Goal: Task Accomplishment & Management: Complete application form

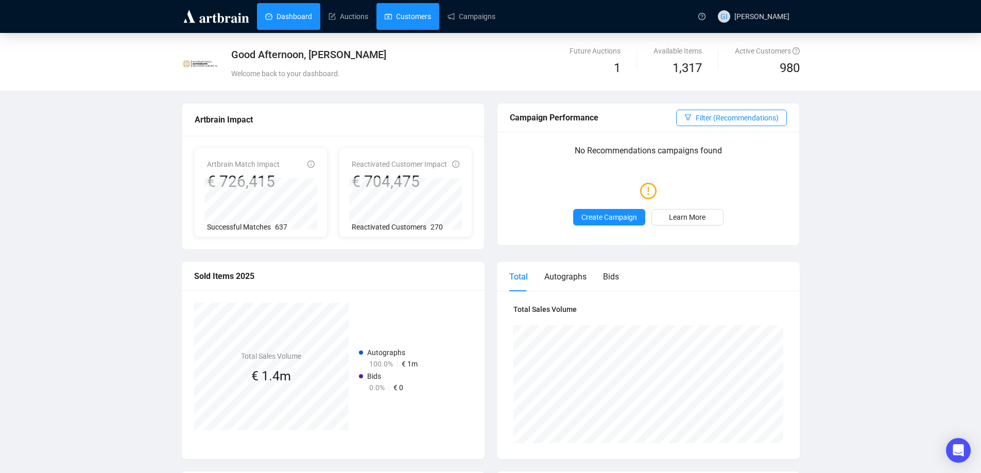
click at [385, 11] on link "Customers" at bounding box center [408, 16] width 46 height 27
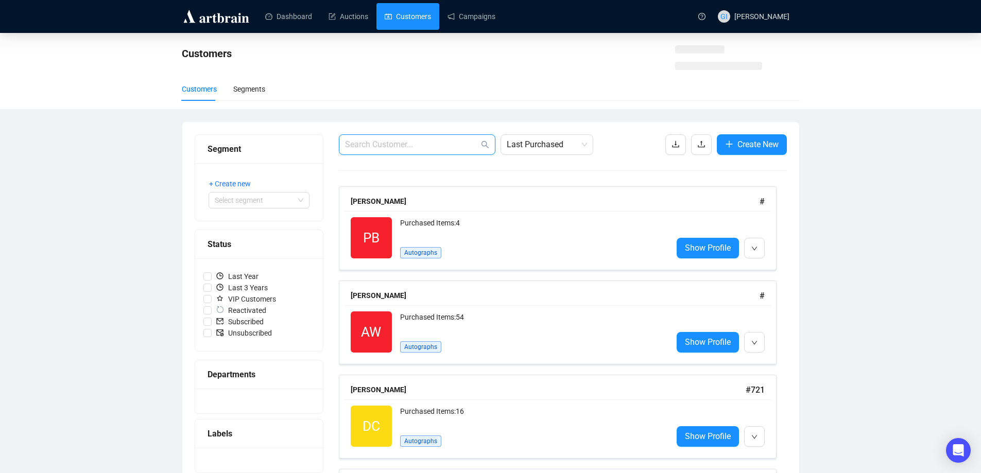
click at [409, 141] on input "text" at bounding box center [412, 145] width 134 height 12
paste input "[EMAIL_ADDRESS][DOMAIN_NAME]"
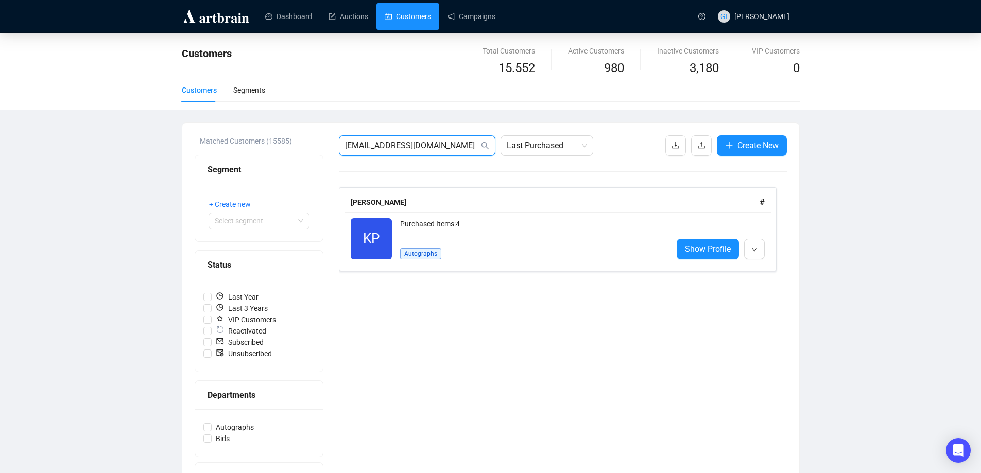
click at [431, 142] on input "[EMAIL_ADDRESS][DOMAIN_NAME]" at bounding box center [412, 146] width 134 height 12
type input "[EMAIL_ADDRESS]."
click at [431, 142] on input "[EMAIL_ADDRESS]." at bounding box center [412, 146] width 134 height 12
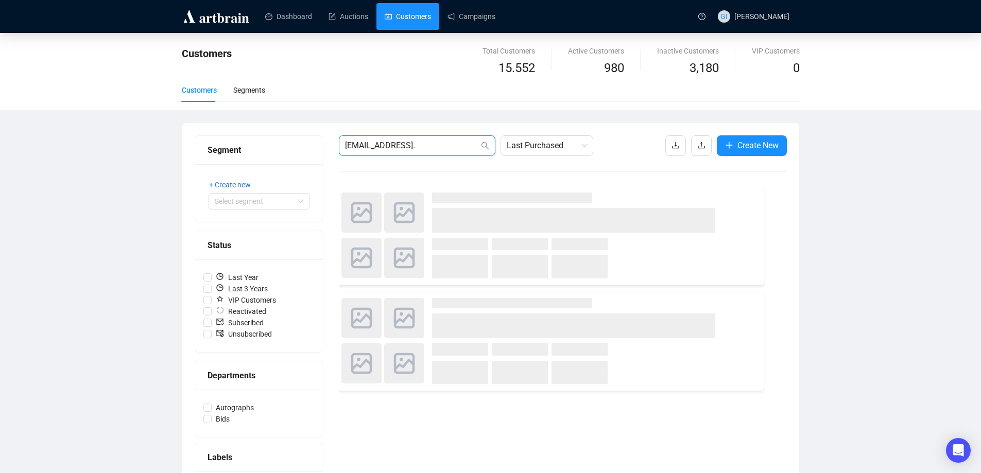
click at [431, 142] on input "[EMAIL_ADDRESS]." at bounding box center [412, 146] width 134 height 12
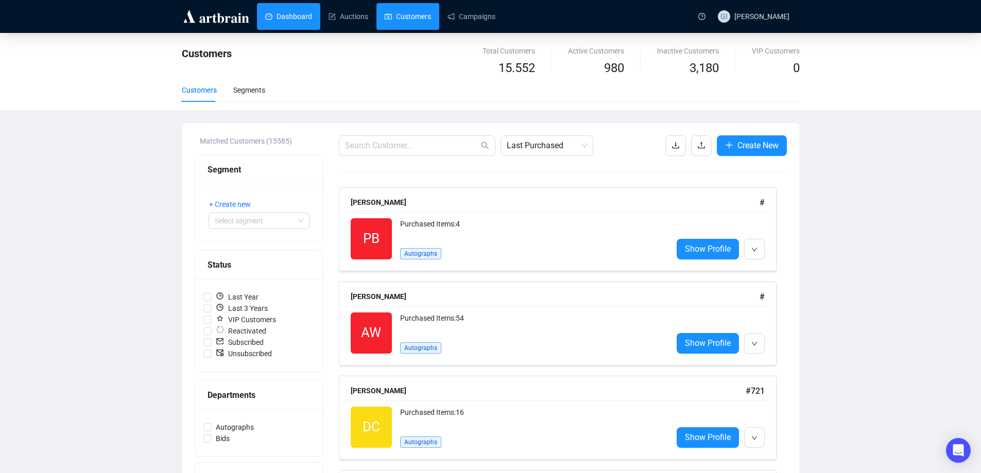
click at [265, 11] on link "Dashboard" at bounding box center [288, 16] width 47 height 27
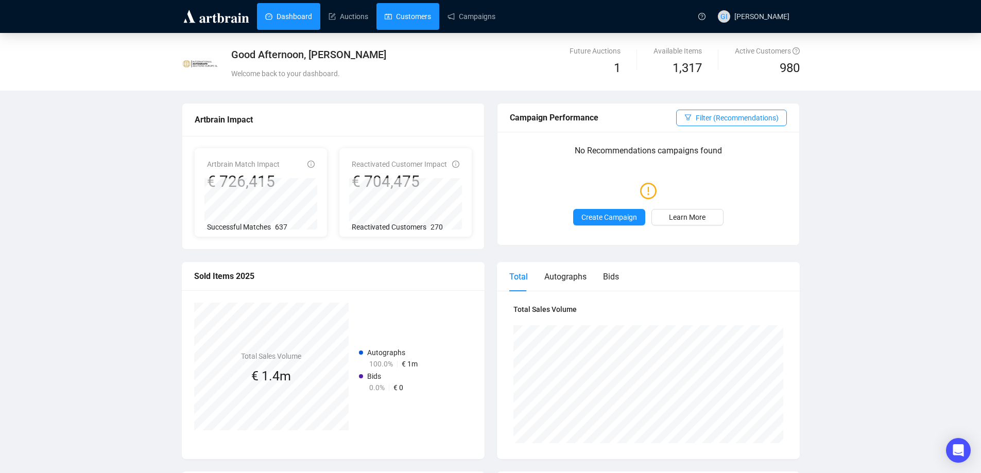
click at [406, 16] on link "Customers" at bounding box center [408, 16] width 46 height 27
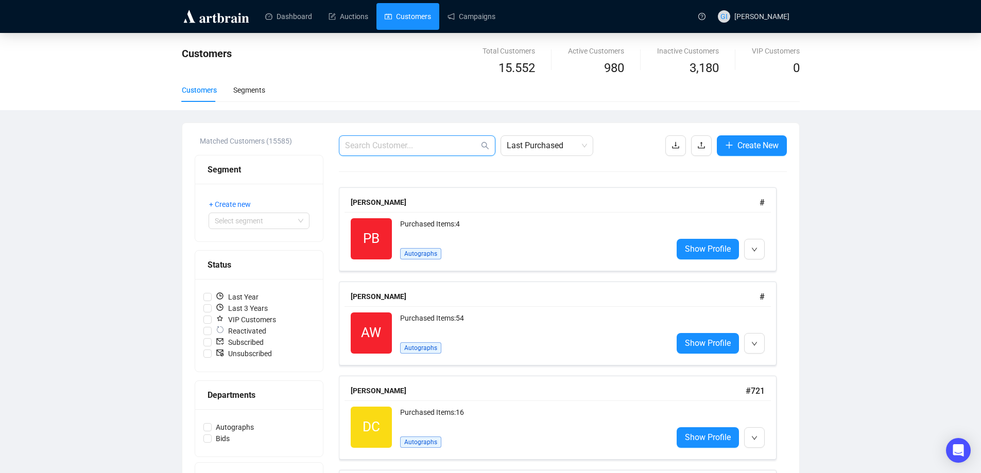
click at [390, 140] on input "text" at bounding box center [412, 146] width 134 height 12
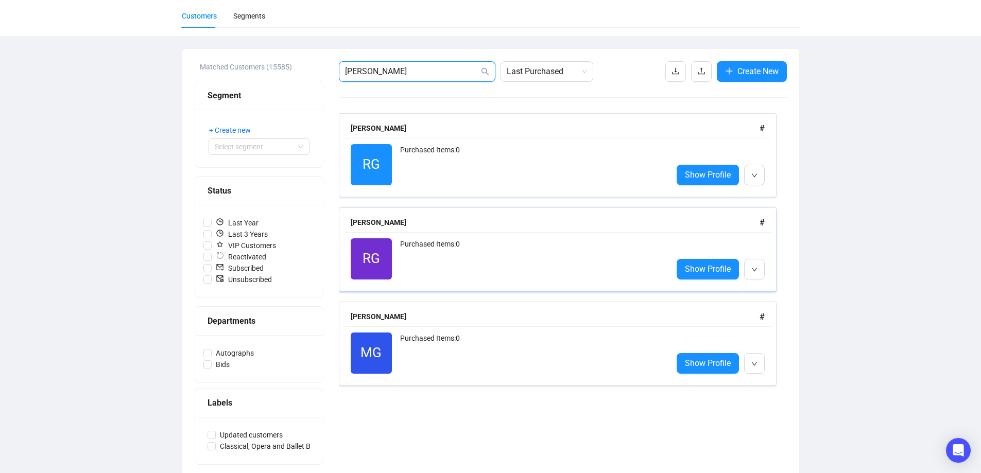
scroll to position [87, 0]
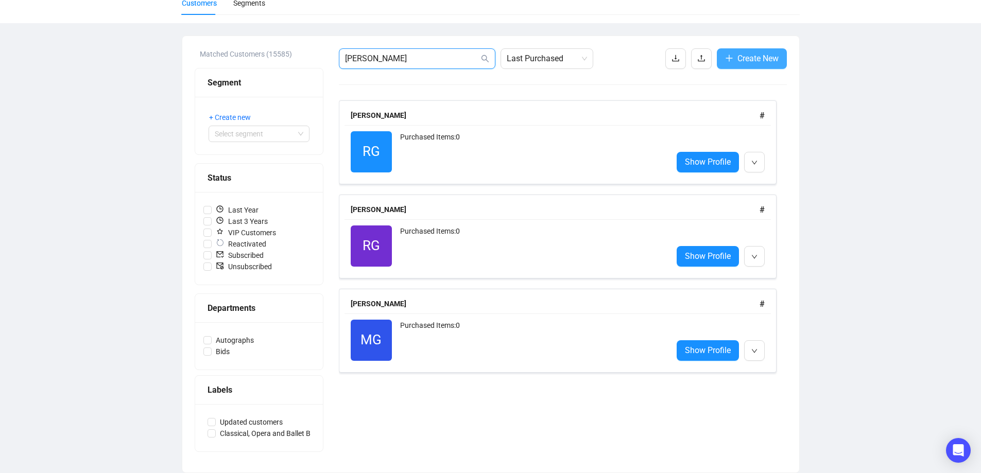
type input "[PERSON_NAME]"
click at [768, 58] on span "Create New" at bounding box center [758, 58] width 41 height 13
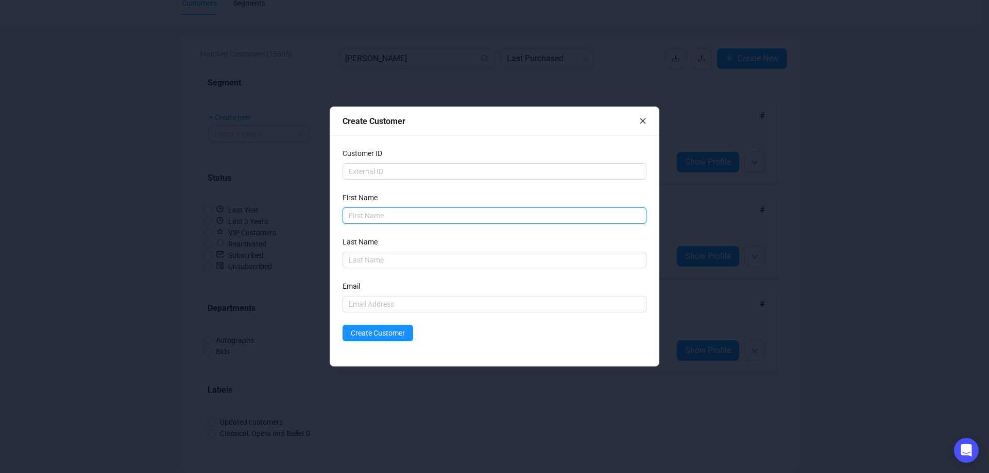
click at [382, 218] on input "text" at bounding box center [495, 216] width 304 height 16
type input "[PERSON_NAME]"
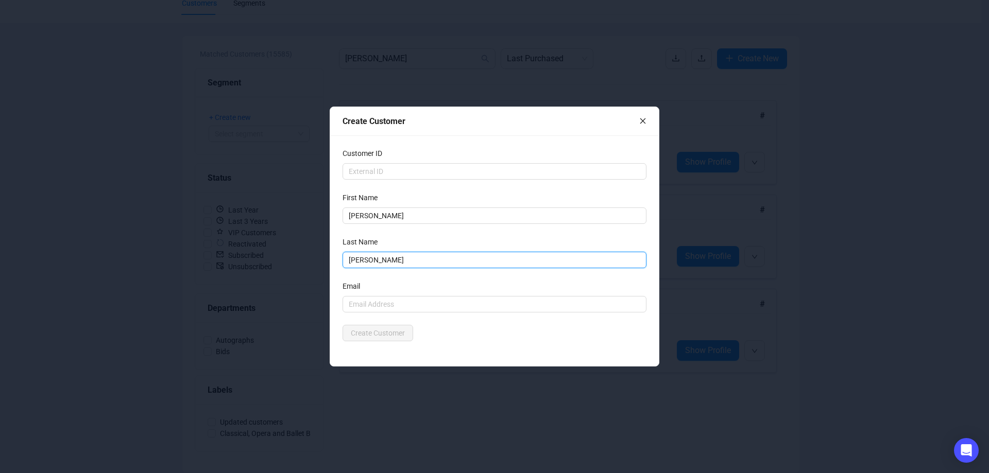
type input "[PERSON_NAME]"
drag, startPoint x: 404, startPoint y: 296, endPoint x: 405, endPoint y: 301, distance: 5.2
click at [404, 296] on div "Email" at bounding box center [495, 297] width 304 height 32
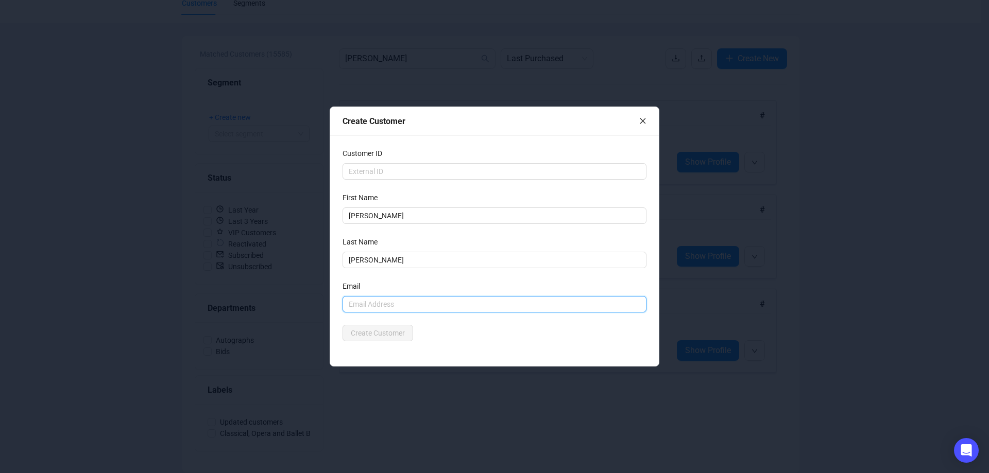
drag, startPoint x: 406, startPoint y: 305, endPoint x: 409, endPoint y: 313, distance: 8.1
click at [407, 307] on input "text" at bounding box center [495, 304] width 304 height 16
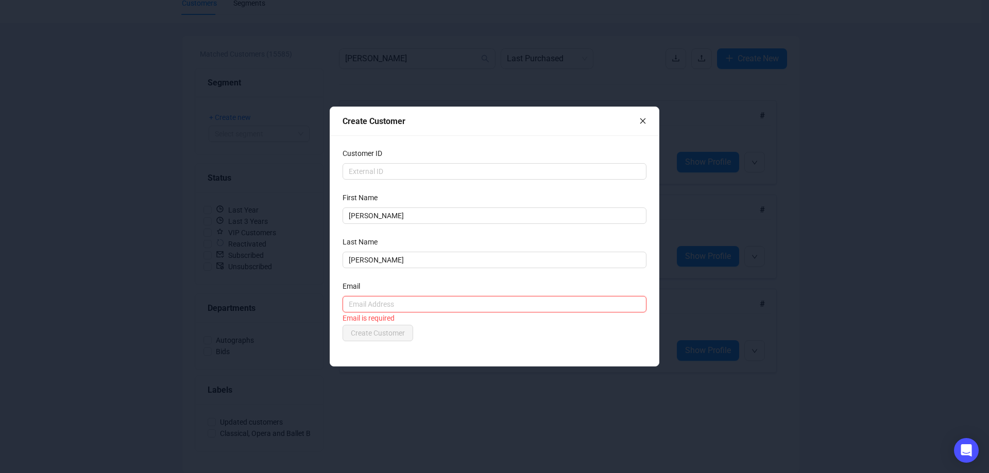
click at [433, 307] on input "text" at bounding box center [495, 304] width 304 height 16
type input "[EMAIL_ADDRESS][DOMAIN_NAME]"
click at [423, 283] on div "Email" at bounding box center [495, 288] width 304 height 15
click at [406, 332] on button "Create Customer" at bounding box center [378, 333] width 71 height 16
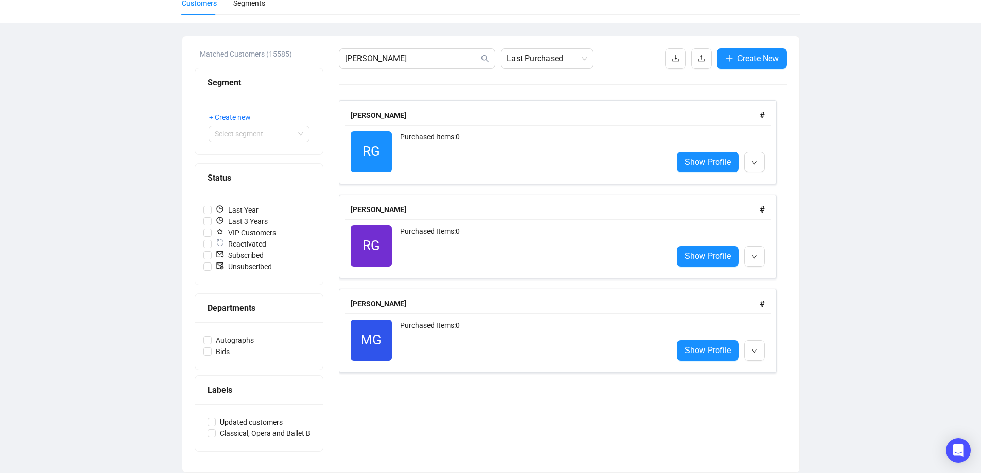
click at [421, 70] on div "[PERSON_NAME] Last Purchased Create New [PERSON_NAME] # RG Reactivated Purchase…" at bounding box center [563, 254] width 448 height 412
click at [419, 67] on span "[PERSON_NAME]" at bounding box center [417, 58] width 157 height 21
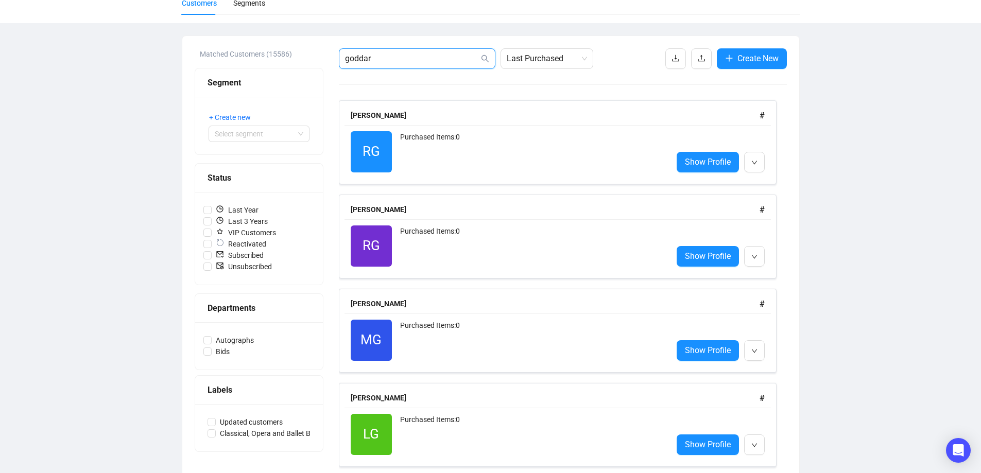
type input "[PERSON_NAME]"
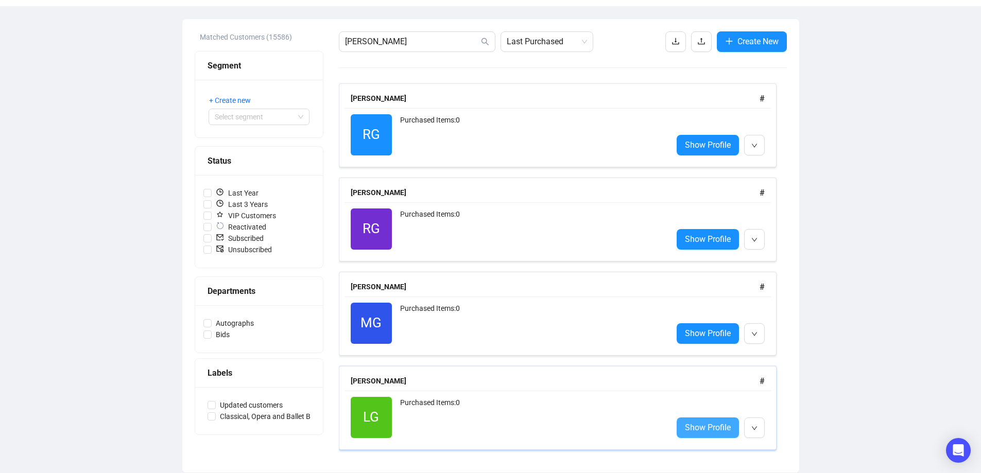
click at [715, 427] on span "Show Profile" at bounding box center [708, 427] width 46 height 13
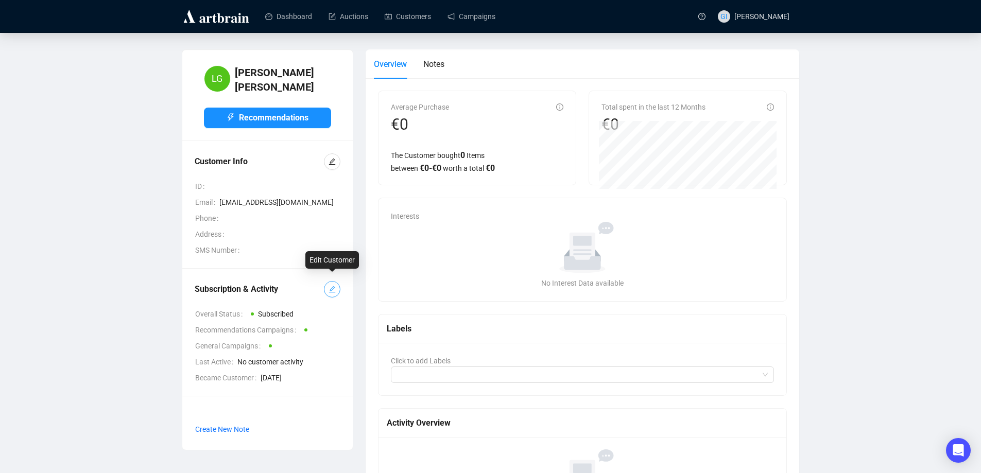
click at [330, 286] on icon "edit" at bounding box center [332, 289] width 7 height 7
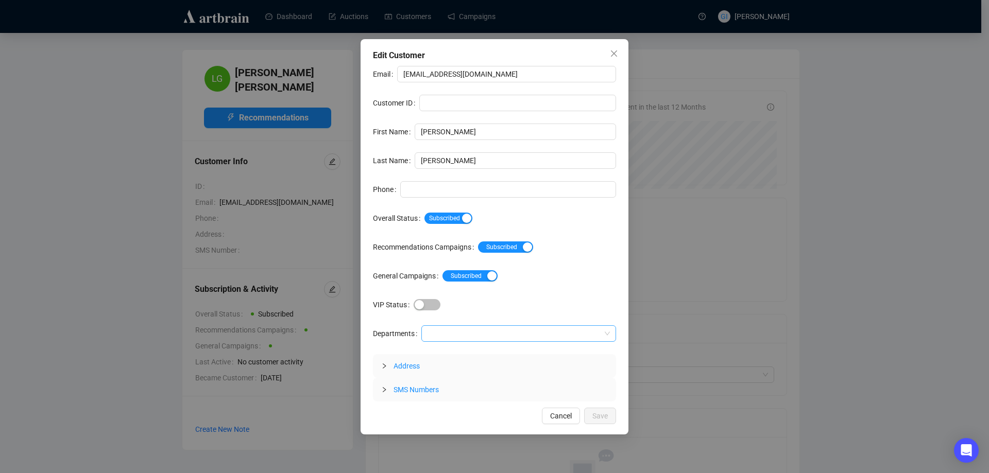
click at [438, 333] on div at bounding box center [513, 334] width 180 height 14
click at [452, 352] on div "Autographs" at bounding box center [518, 354] width 179 height 11
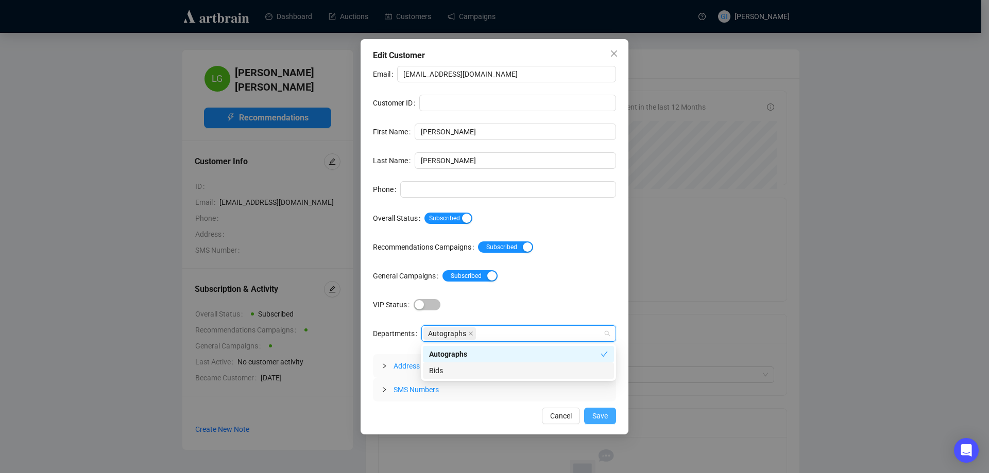
click at [605, 416] on span "Save" at bounding box center [599, 416] width 15 height 11
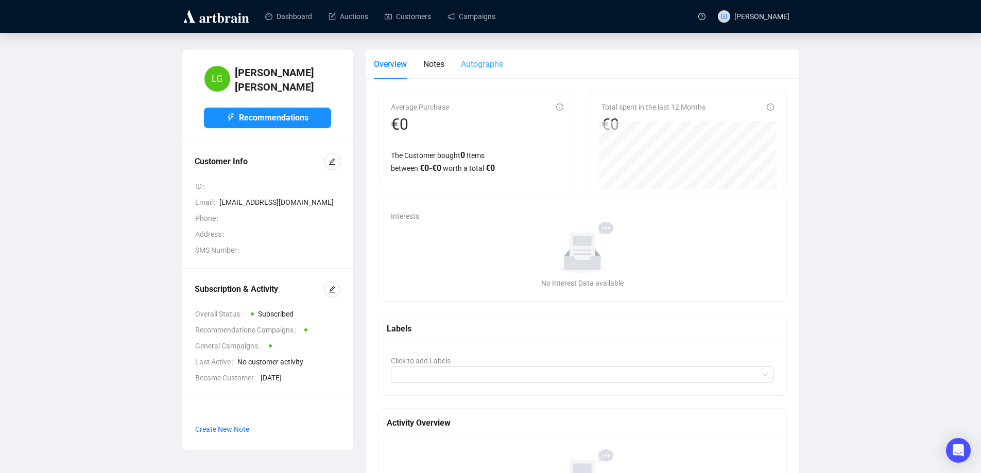
click at [464, 71] on div "Autographs" at bounding box center [482, 63] width 42 height 29
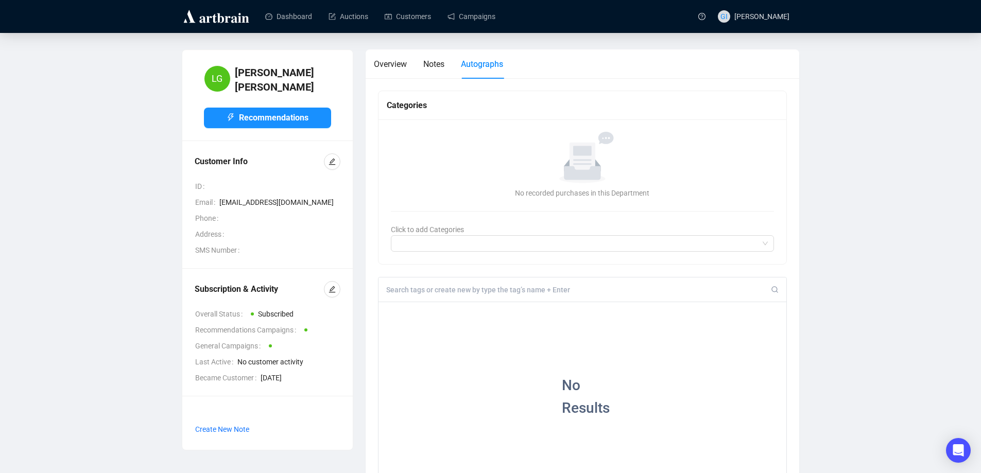
click at [437, 296] on div at bounding box center [583, 290] width 409 height 25
click at [430, 285] on input at bounding box center [578, 289] width 385 height 9
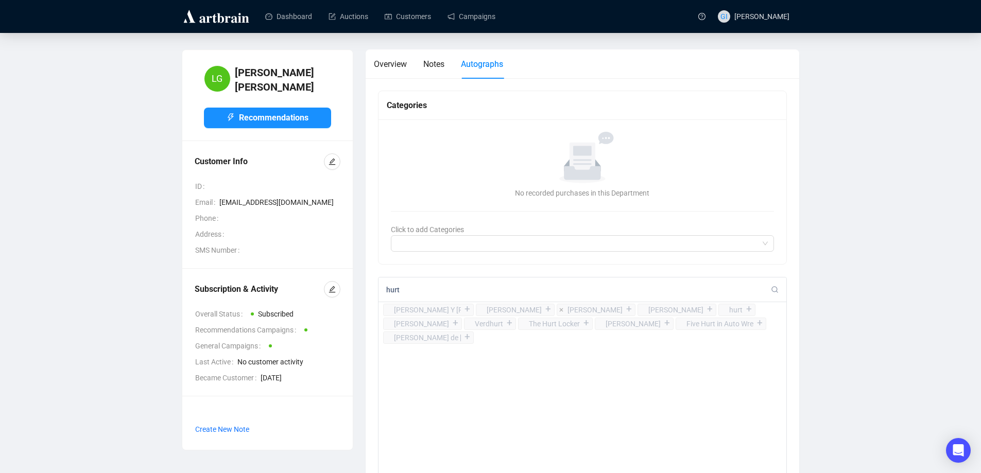
type input "hurt"
click at [635, 308] on div "+" at bounding box center [629, 309] width 11 height 10
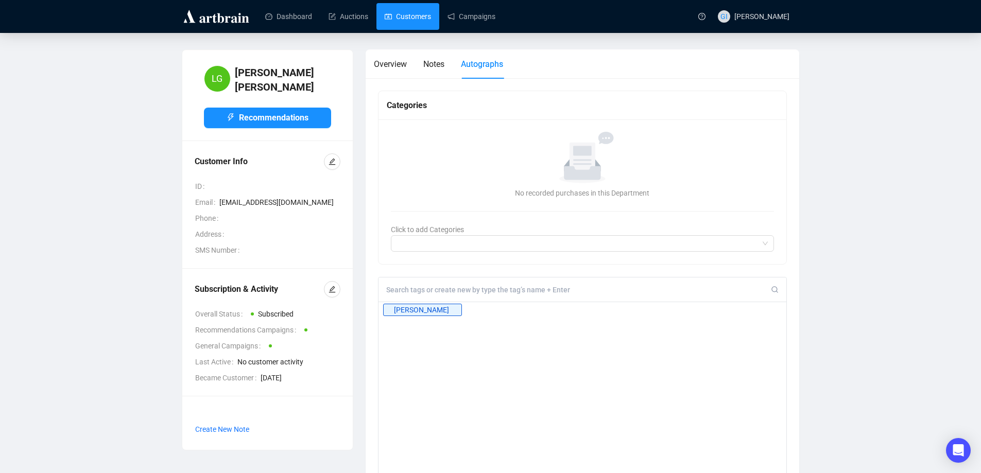
click at [413, 21] on link "Customers" at bounding box center [408, 16] width 46 height 27
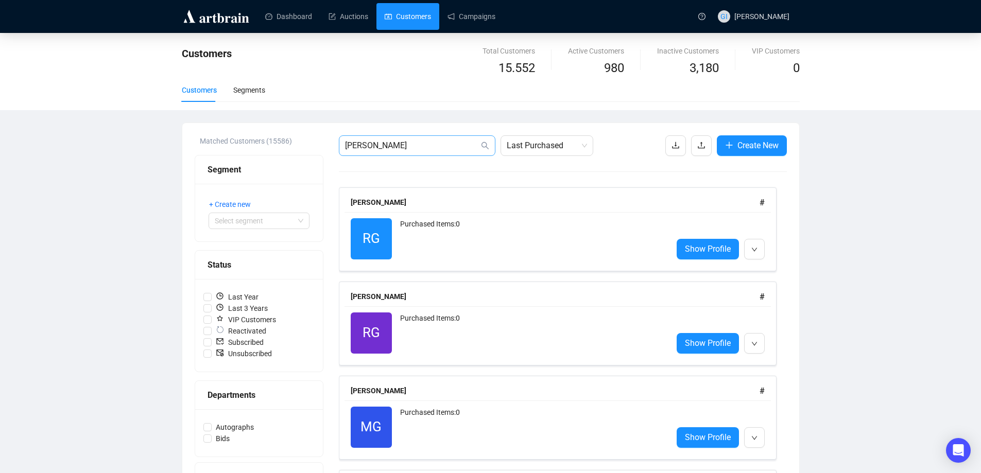
click at [365, 155] on span "[PERSON_NAME]" at bounding box center [417, 145] width 157 height 21
click at [365, 150] on input "[PERSON_NAME]" at bounding box center [412, 146] width 134 height 12
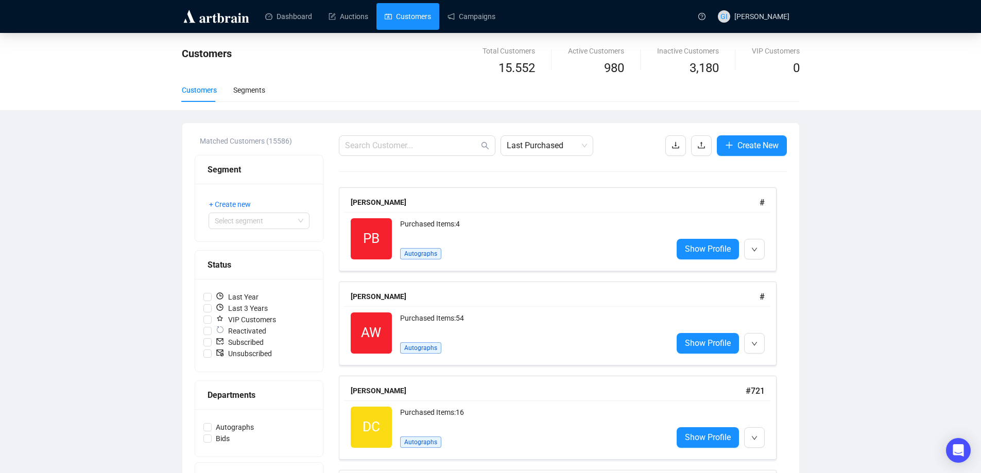
click at [244, 23] on img at bounding box center [216, 16] width 69 height 16
click at [411, 144] on input "text" at bounding box center [412, 146] width 134 height 12
type input "[PERSON_NAME]"
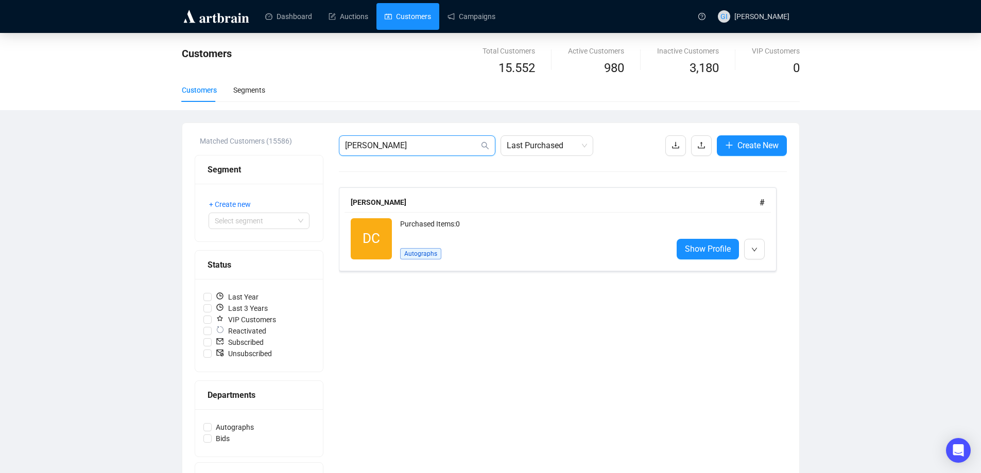
click at [411, 144] on input "[PERSON_NAME]" at bounding box center [412, 146] width 134 height 12
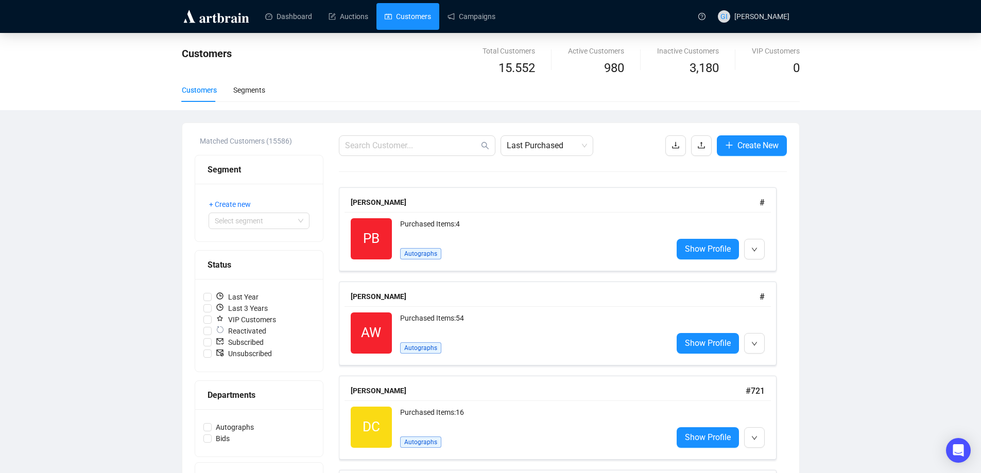
click at [304, 20] on link "Dashboard" at bounding box center [288, 16] width 47 height 27
